Goal: Task Accomplishment & Management: Manage account settings

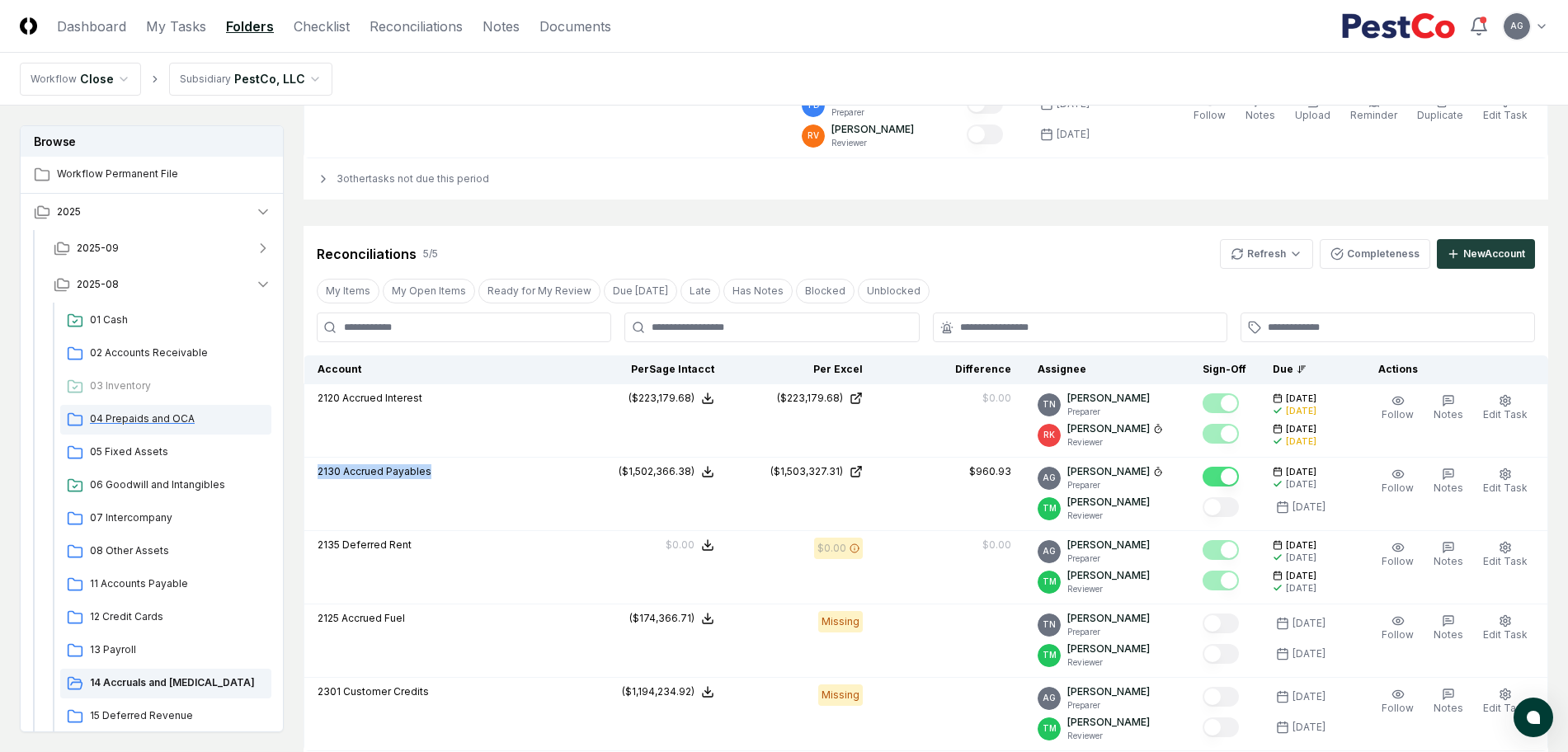
scroll to position [1547, 0]
click at [150, 452] on span "05 Fixed Assets" at bounding box center [177, 452] width 175 height 15
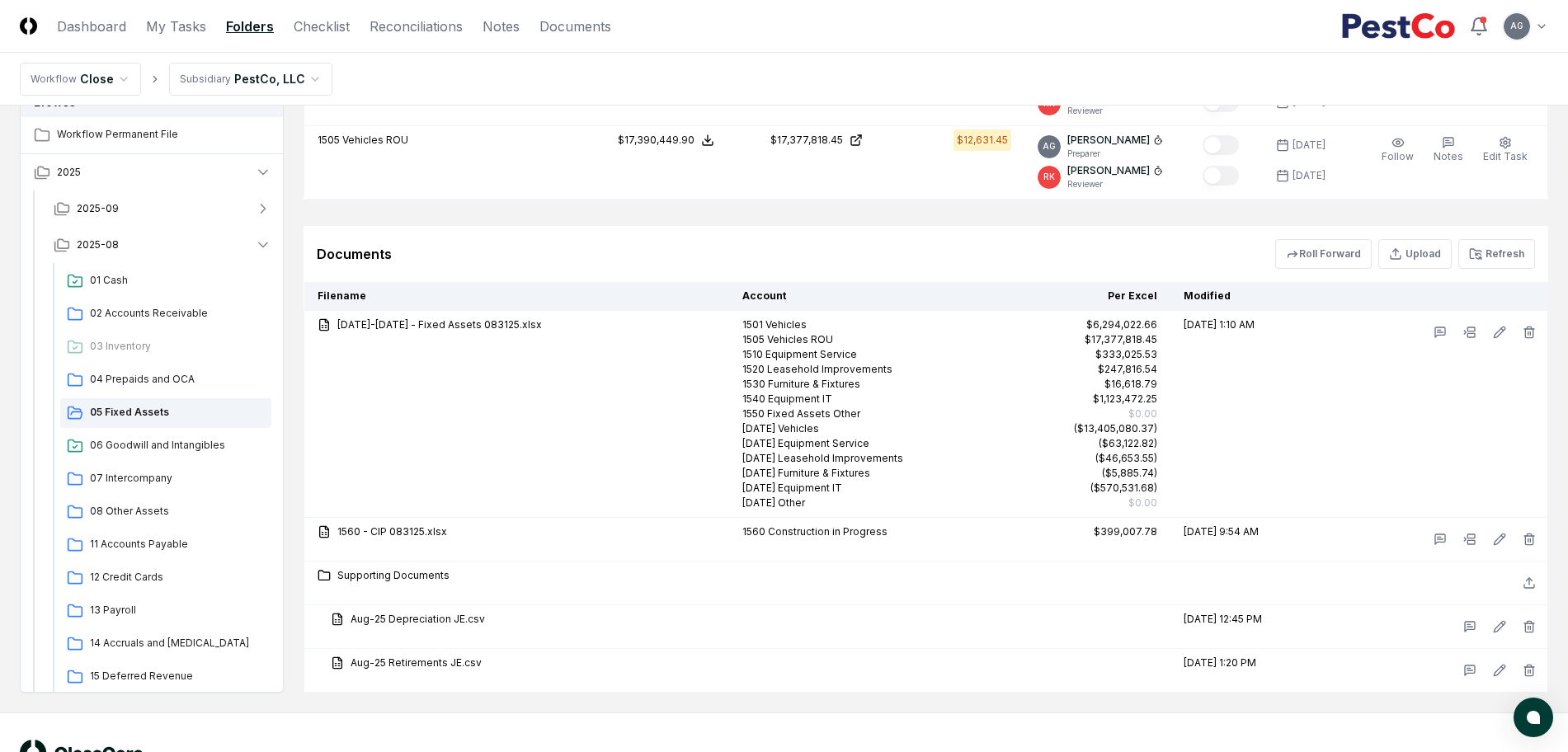
scroll to position [1547, 0]
click at [1495, 245] on button "Refresh" at bounding box center [1498, 250] width 77 height 29
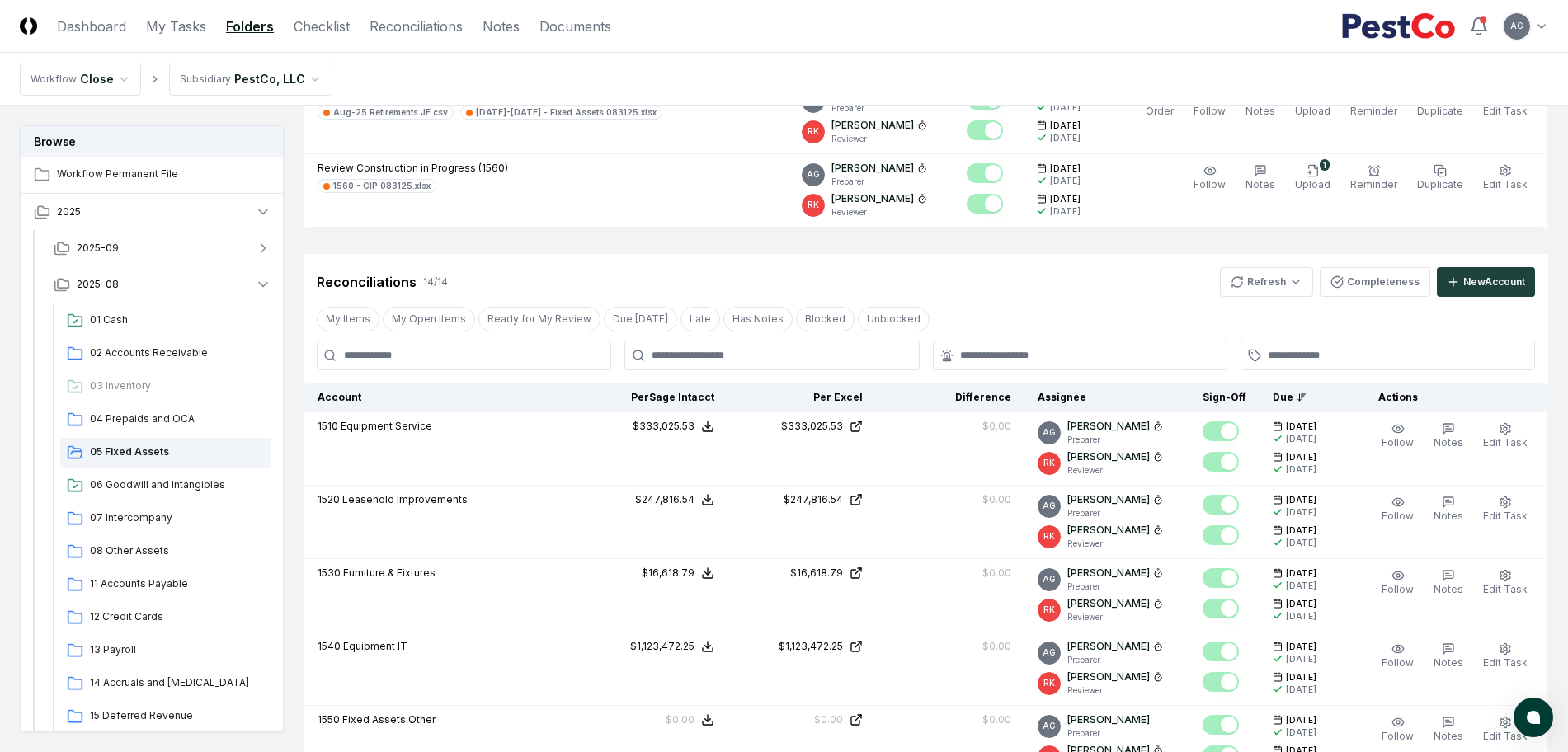
scroll to position [103, 0]
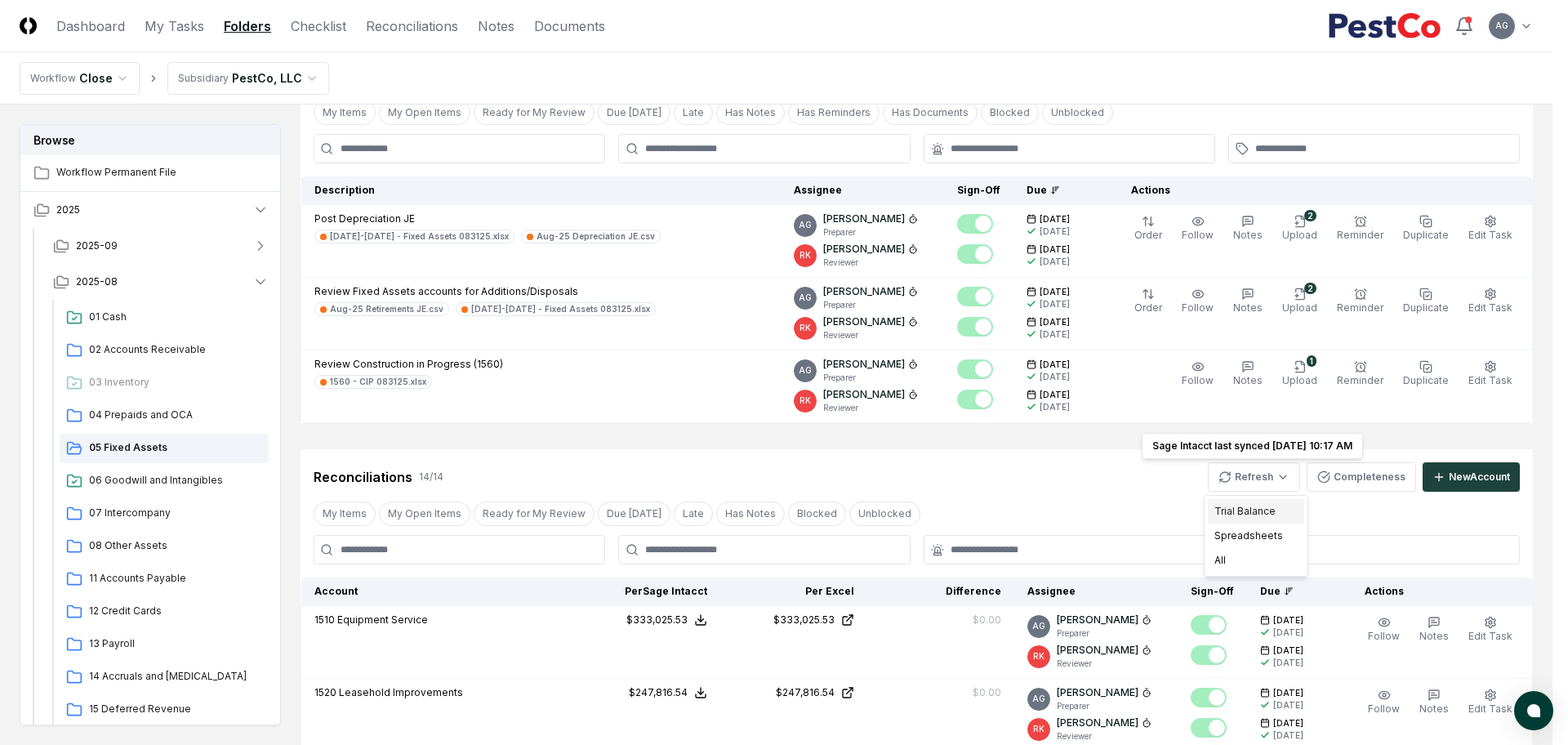
click at [1253, 505] on div "Trial Balance" at bounding box center [1256, 512] width 96 height 25
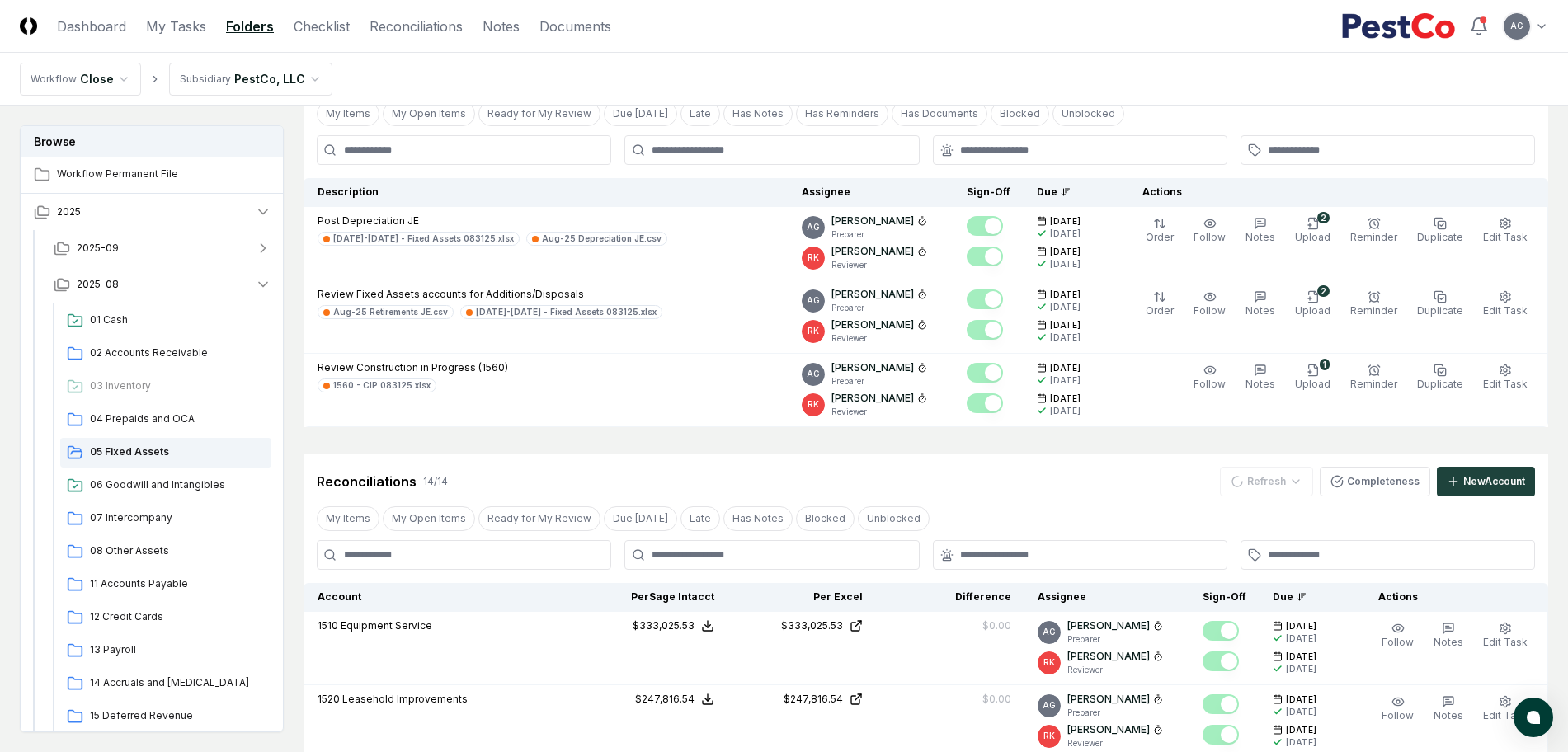
click at [1041, 489] on div "Reconciliations 14 / 14 Refresh Completeness New Account" at bounding box center [926, 481] width 1218 height 29
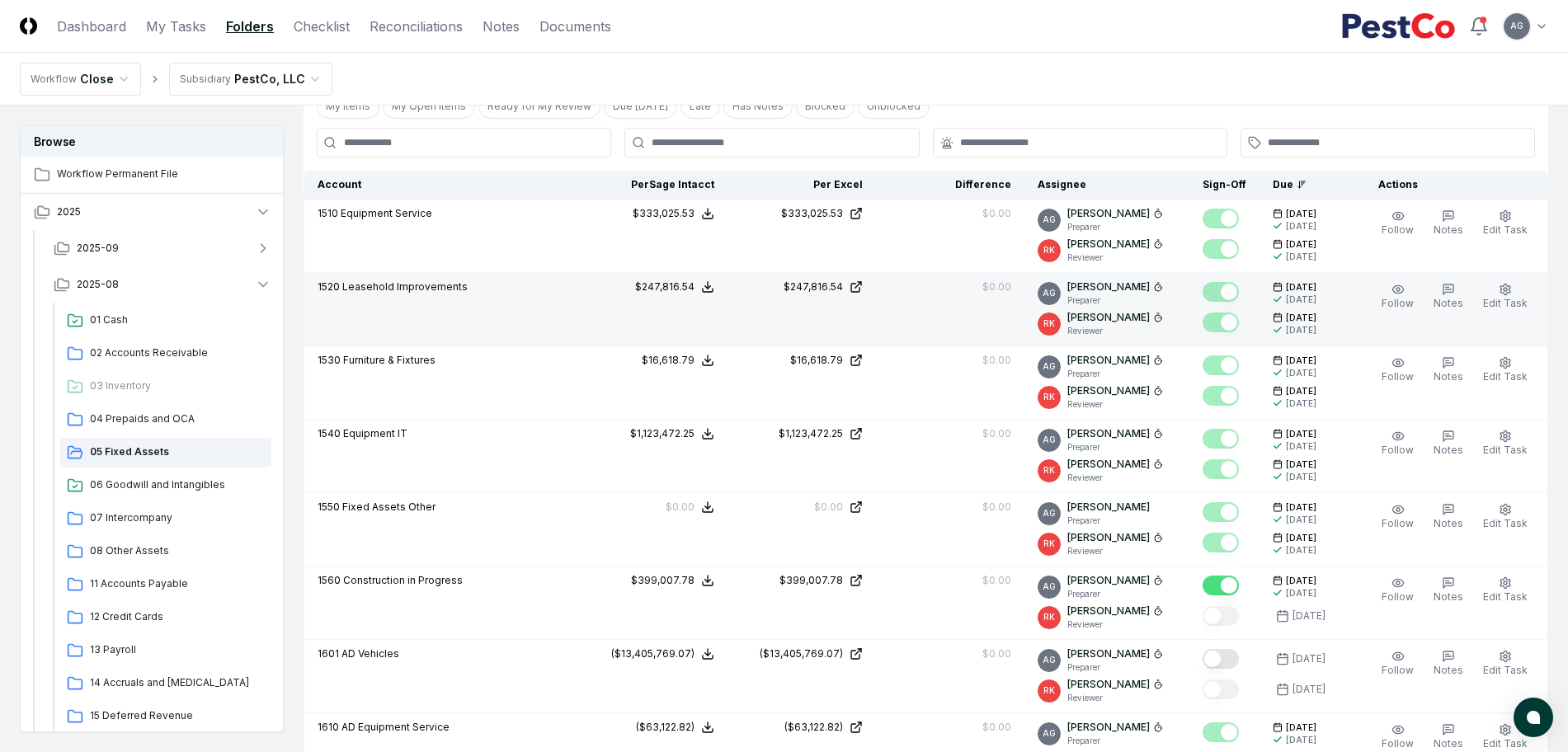
scroll to position [722, 0]
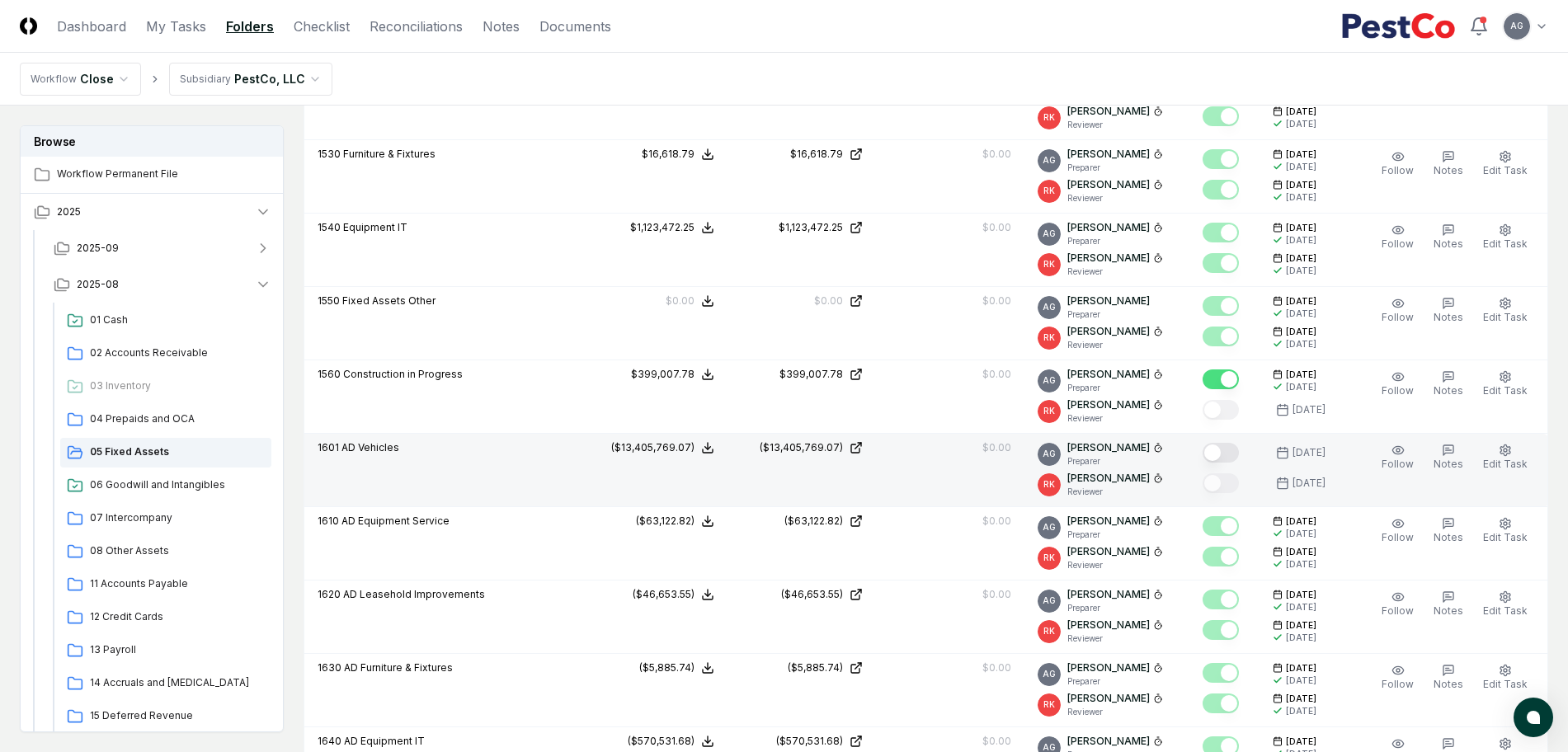
click at [1239, 454] on button "Mark complete" at bounding box center [1221, 453] width 36 height 20
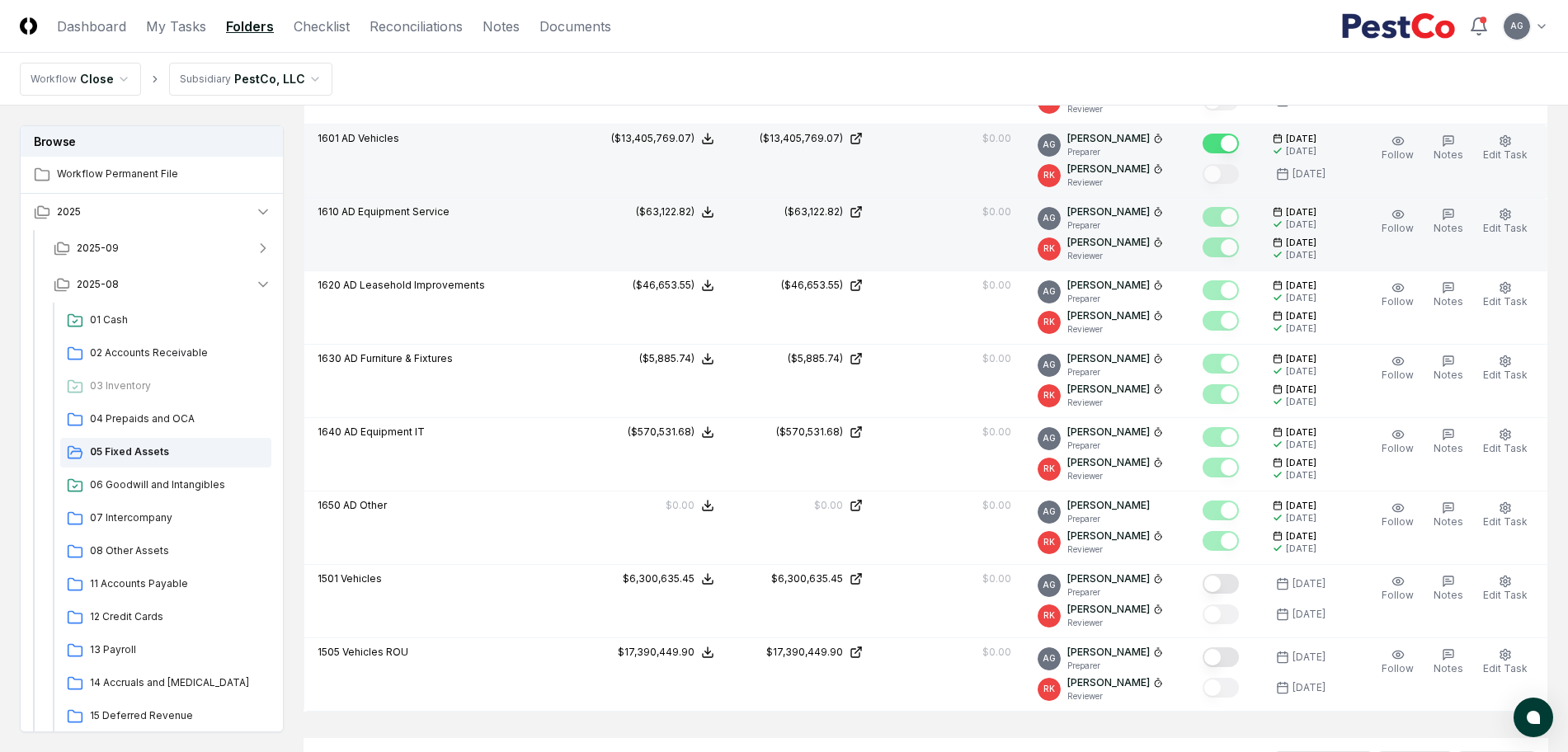
scroll to position [1237, 0]
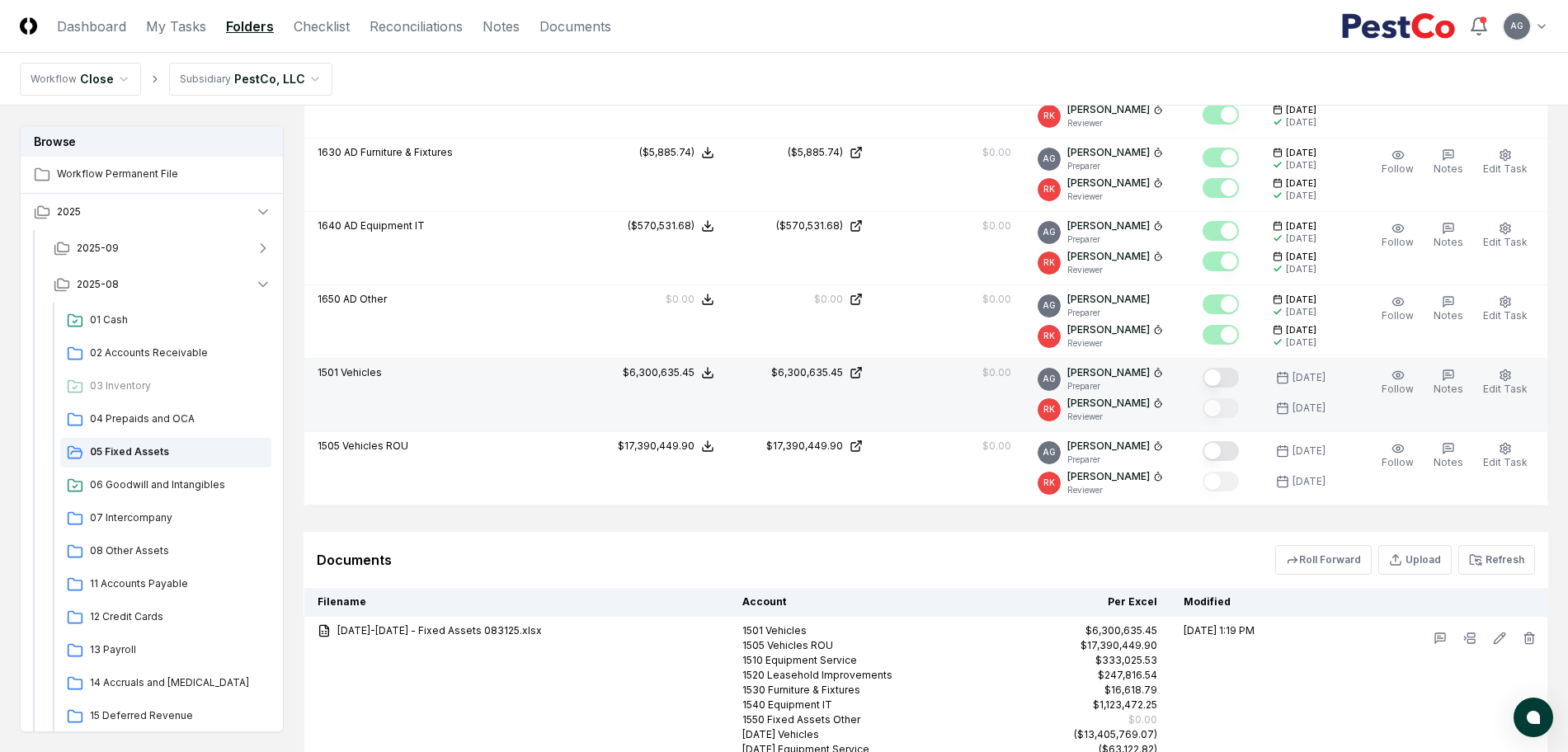
click at [1235, 382] on button "Mark complete" at bounding box center [1221, 378] width 36 height 20
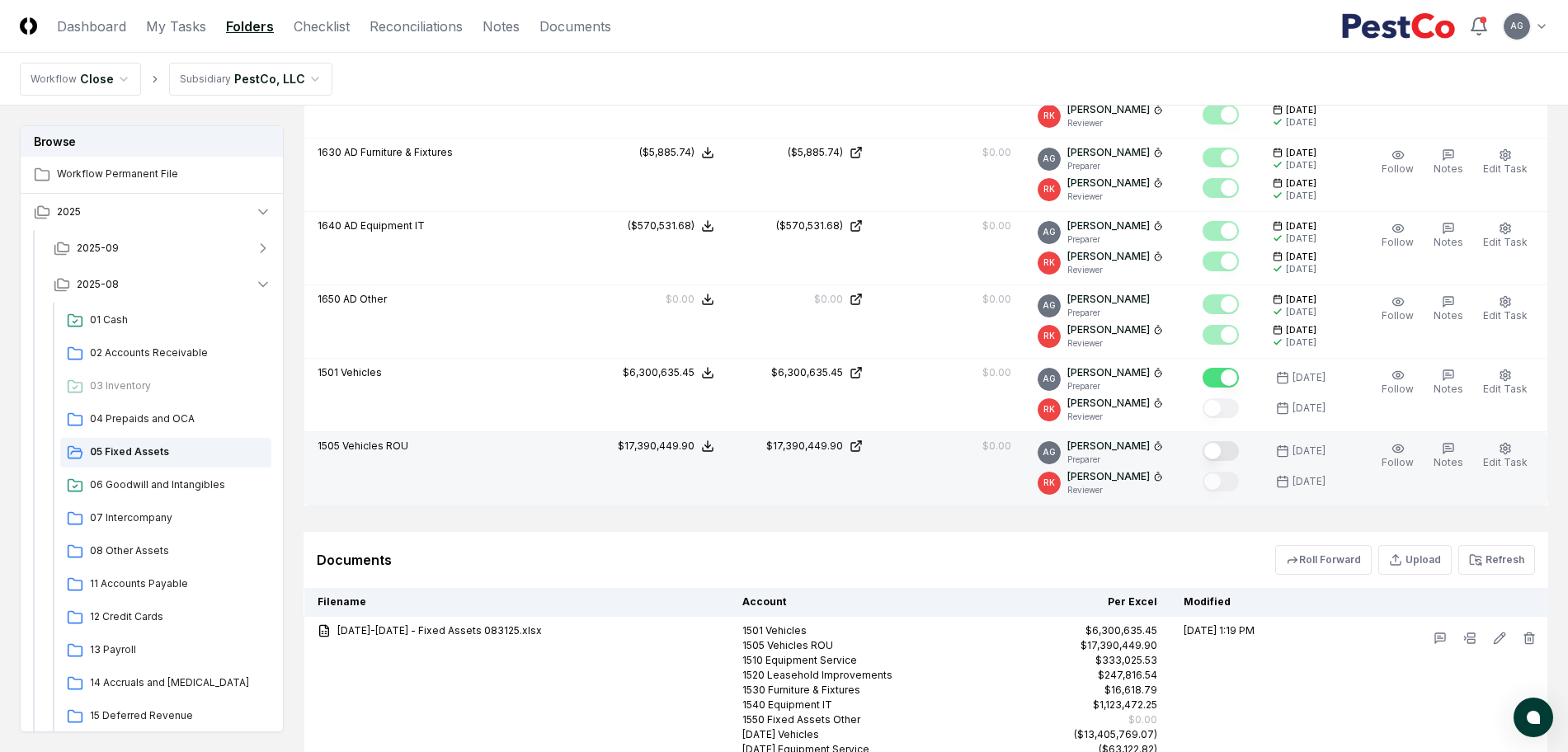
click at [1238, 454] on button "Mark complete" at bounding box center [1221, 451] width 36 height 20
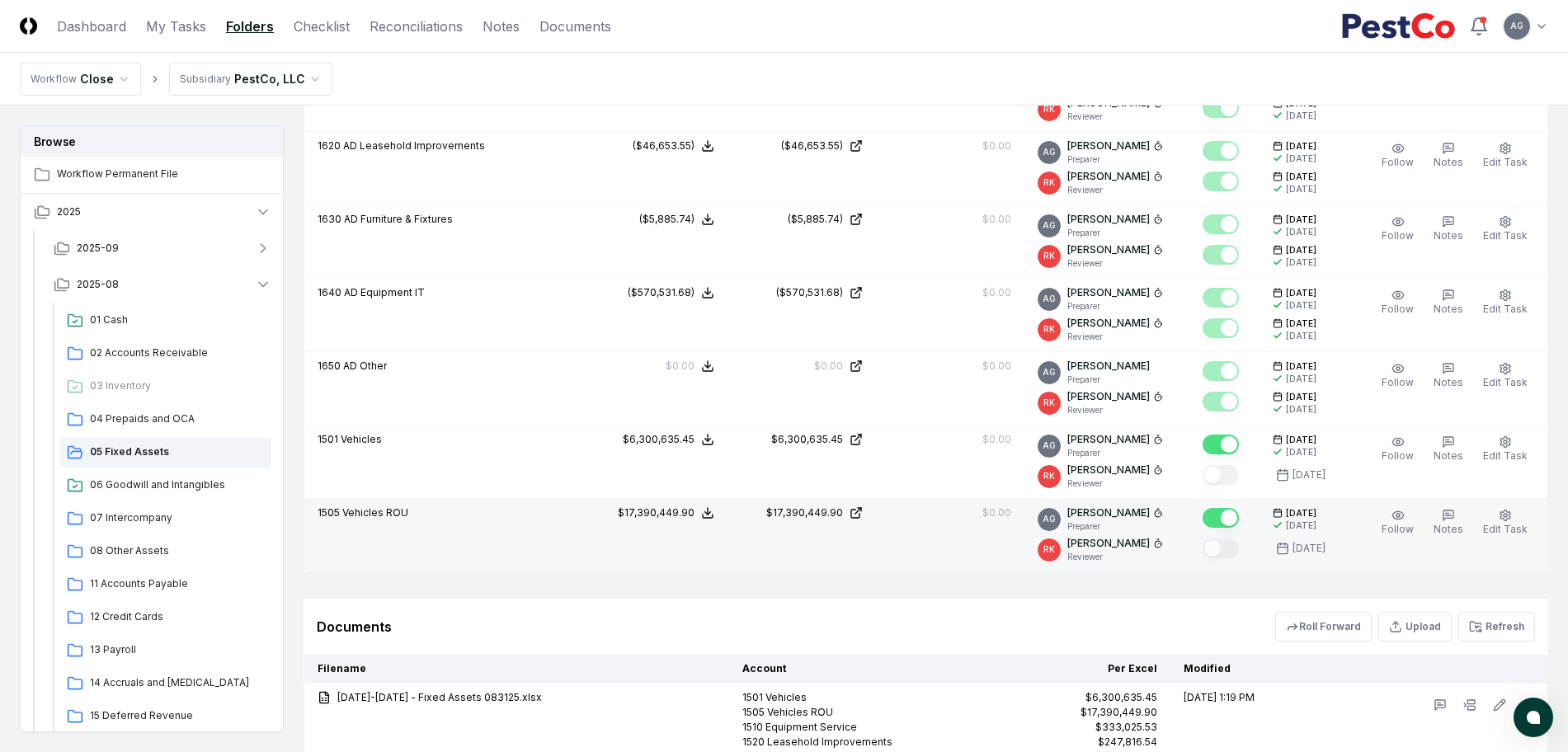
scroll to position [1134, 0]
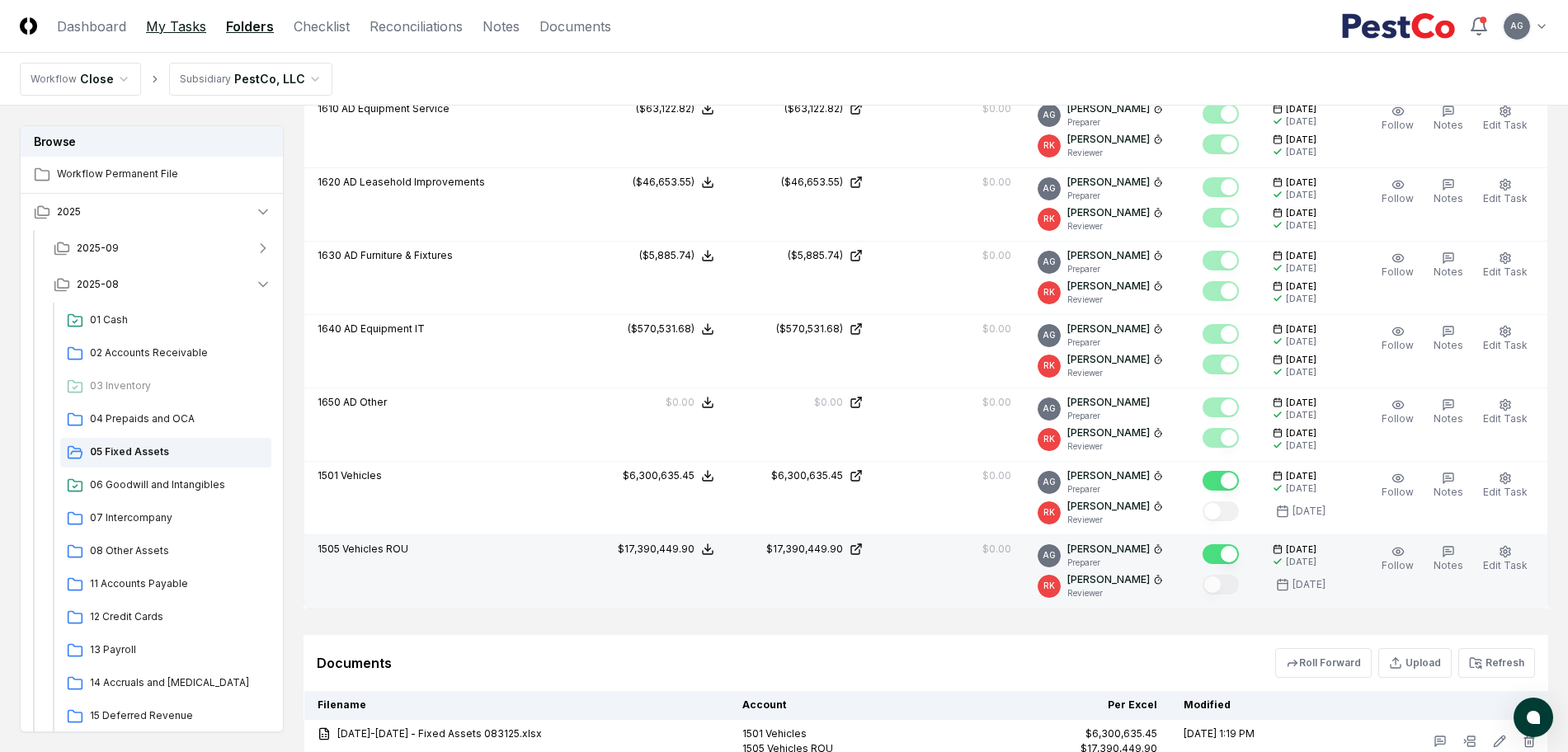
click at [185, 33] on link "My Tasks" at bounding box center [176, 27] width 60 height 20
